Goal: Information Seeking & Learning: Learn about a topic

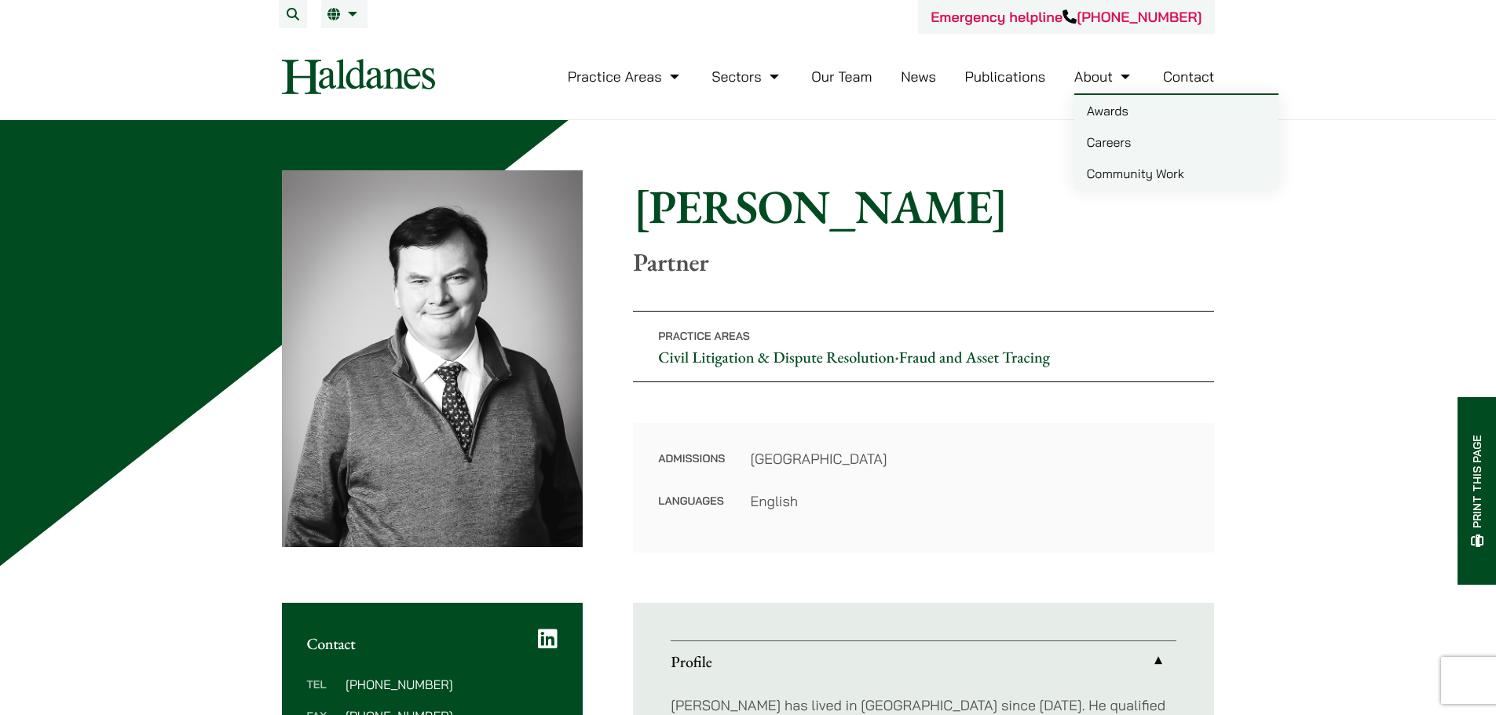
click at [1150, 150] on link "Careers" at bounding box center [1176, 141] width 204 height 31
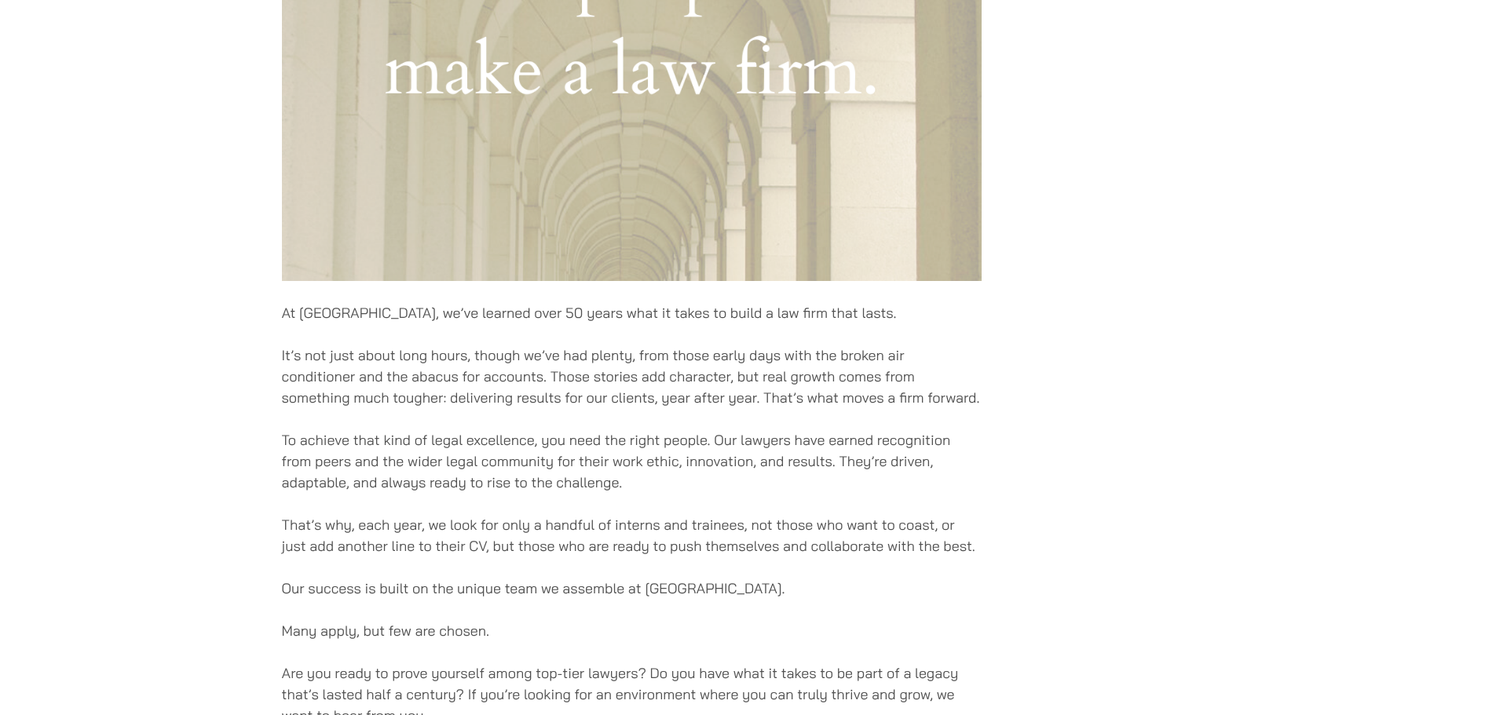
scroll to position [1178, 0]
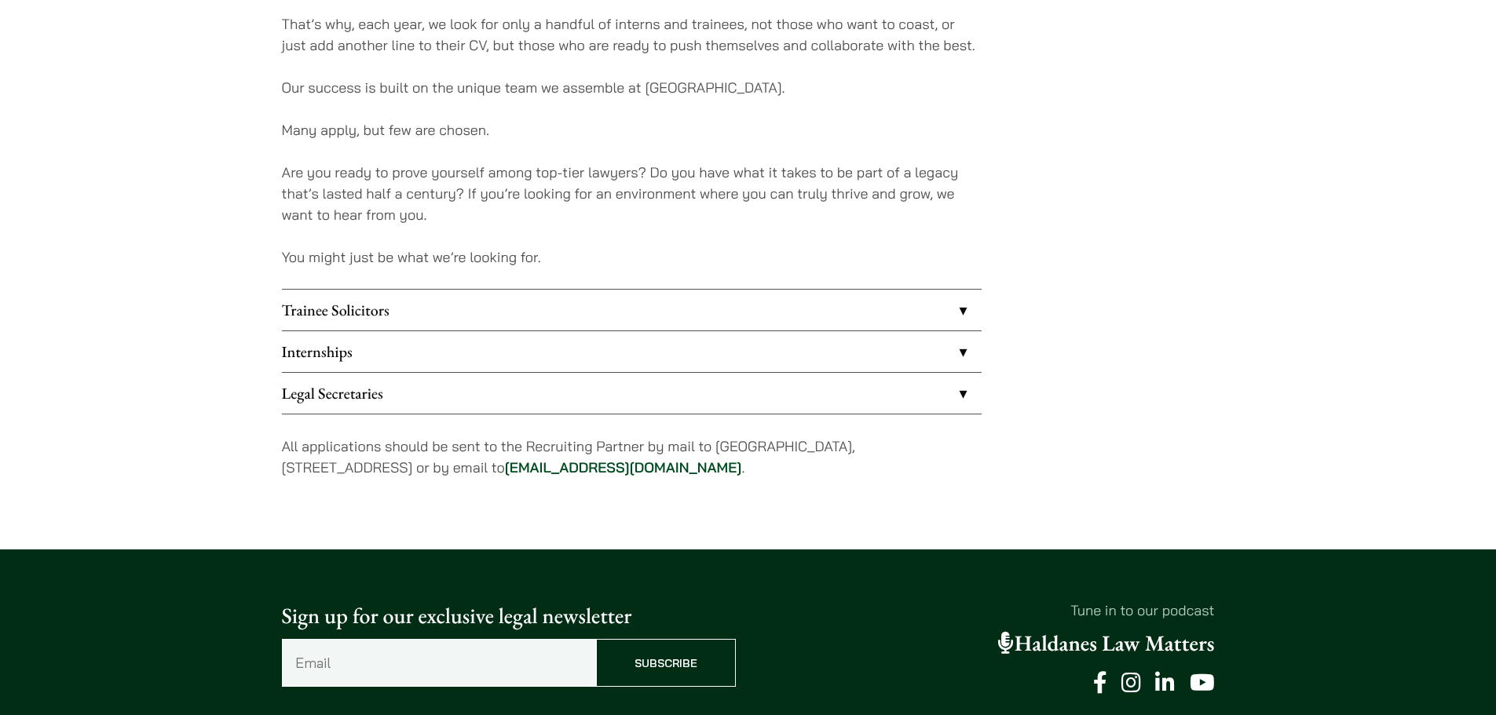
click at [429, 358] on link "Internships" at bounding box center [632, 351] width 700 height 41
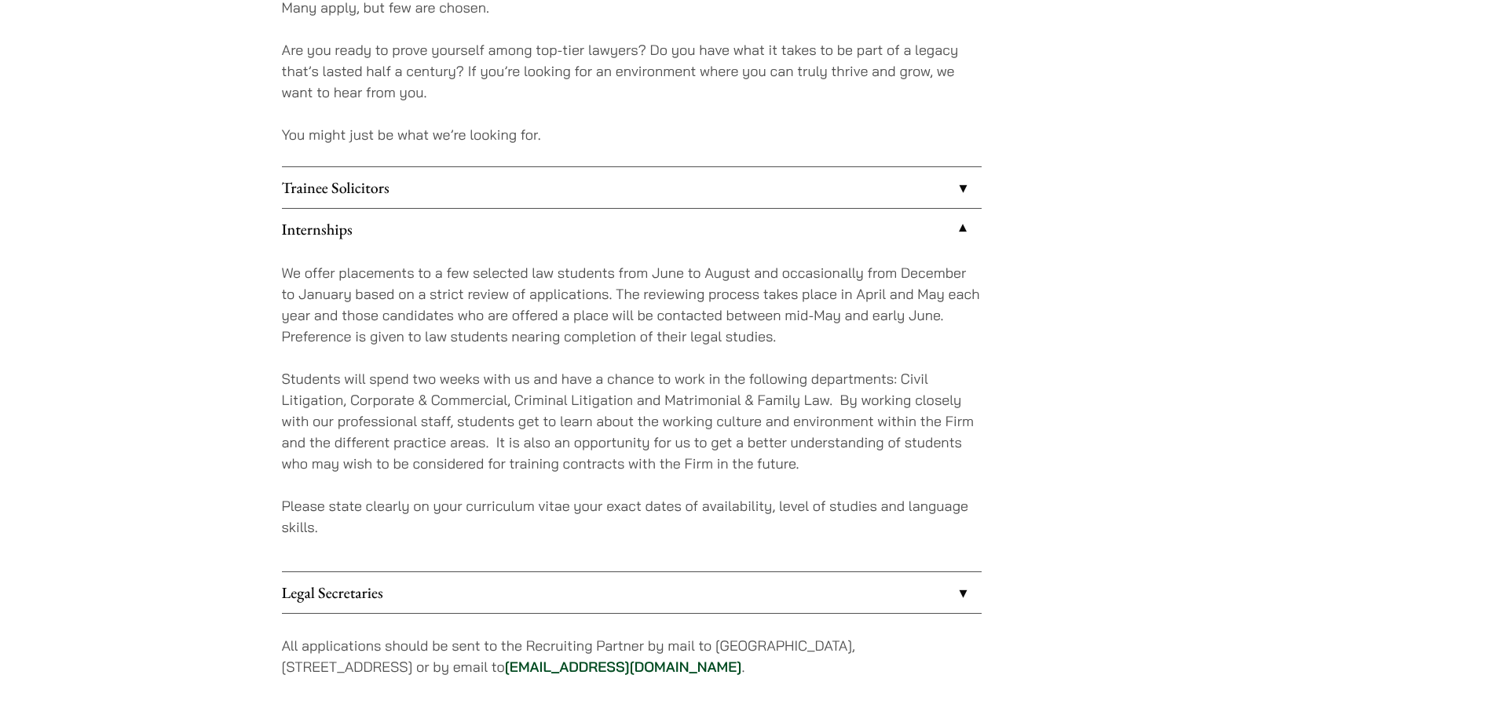
scroll to position [1335, 0]
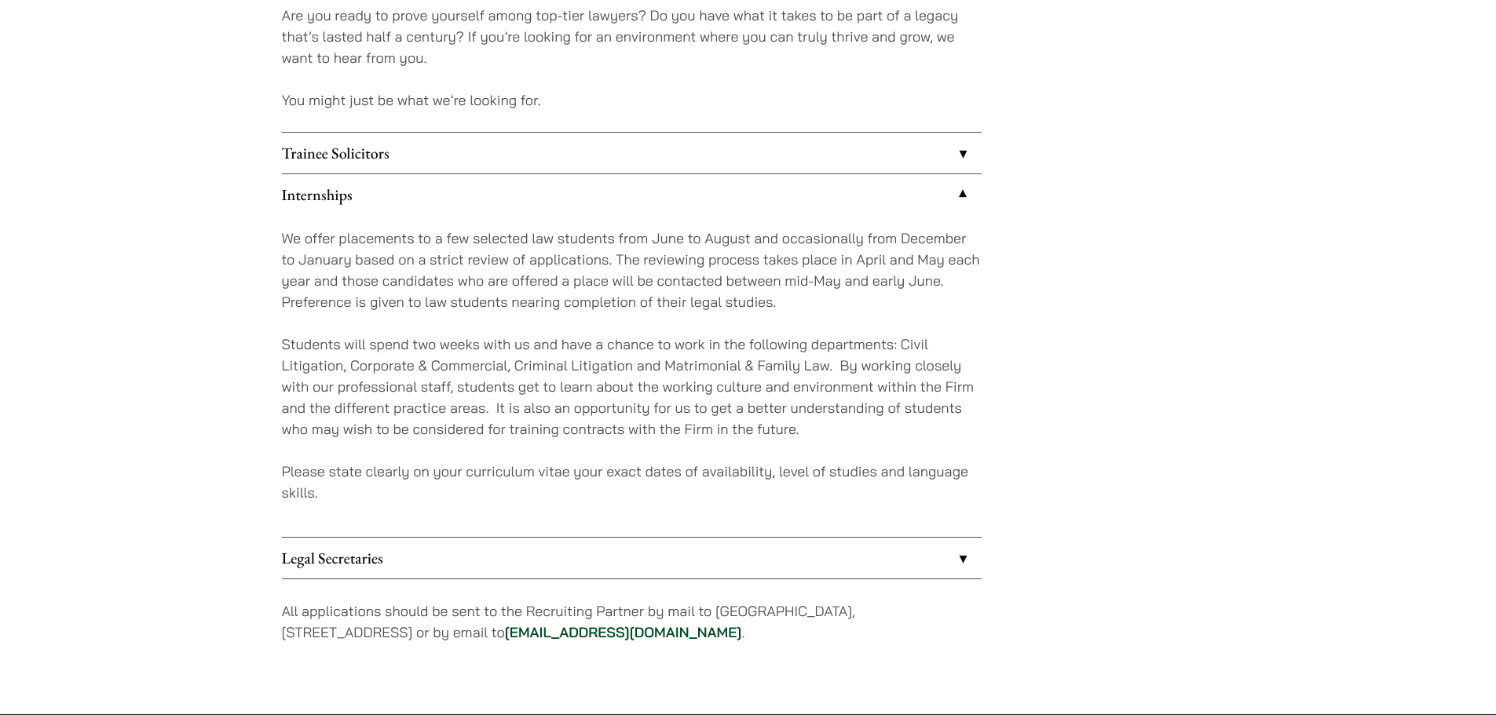
click at [961, 563] on link "Legal Secretaries" at bounding box center [632, 558] width 700 height 41
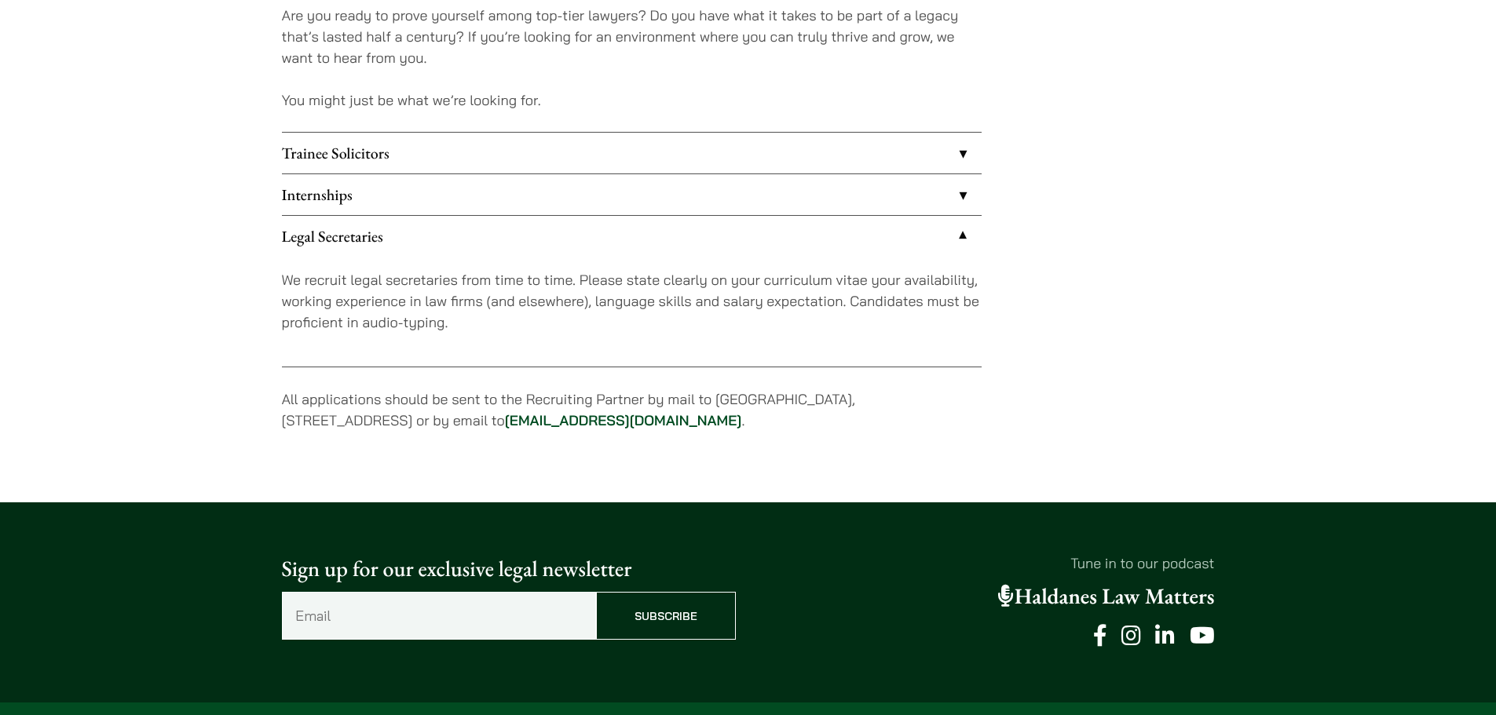
click at [963, 188] on link "Internships" at bounding box center [632, 194] width 700 height 41
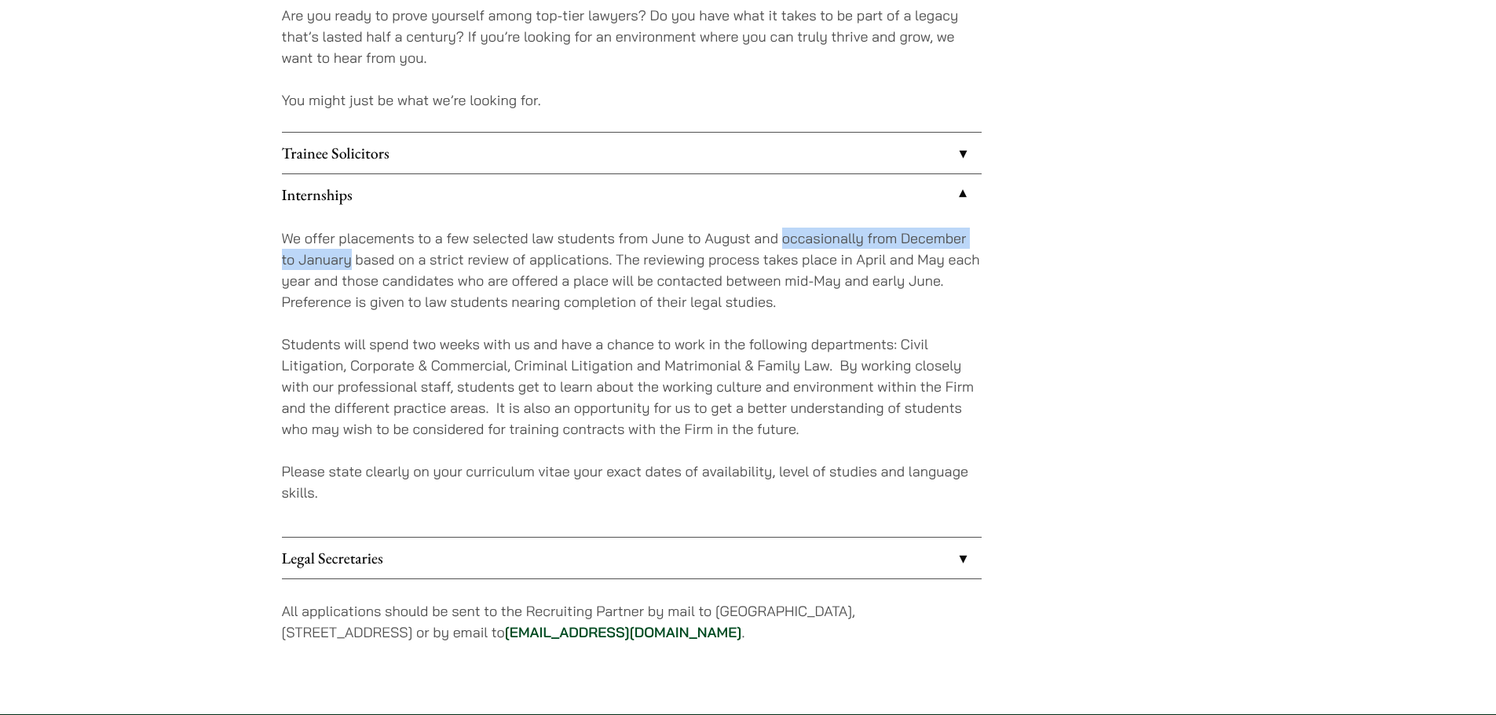
drag, startPoint x: 781, startPoint y: 239, endPoint x: 350, endPoint y: 267, distance: 432.0
click at [350, 267] on p "We offer placements to a few selected law students from June to August and occa…" at bounding box center [632, 270] width 700 height 85
copy p "occasionally from December to January"
